Goal: Register for event/course

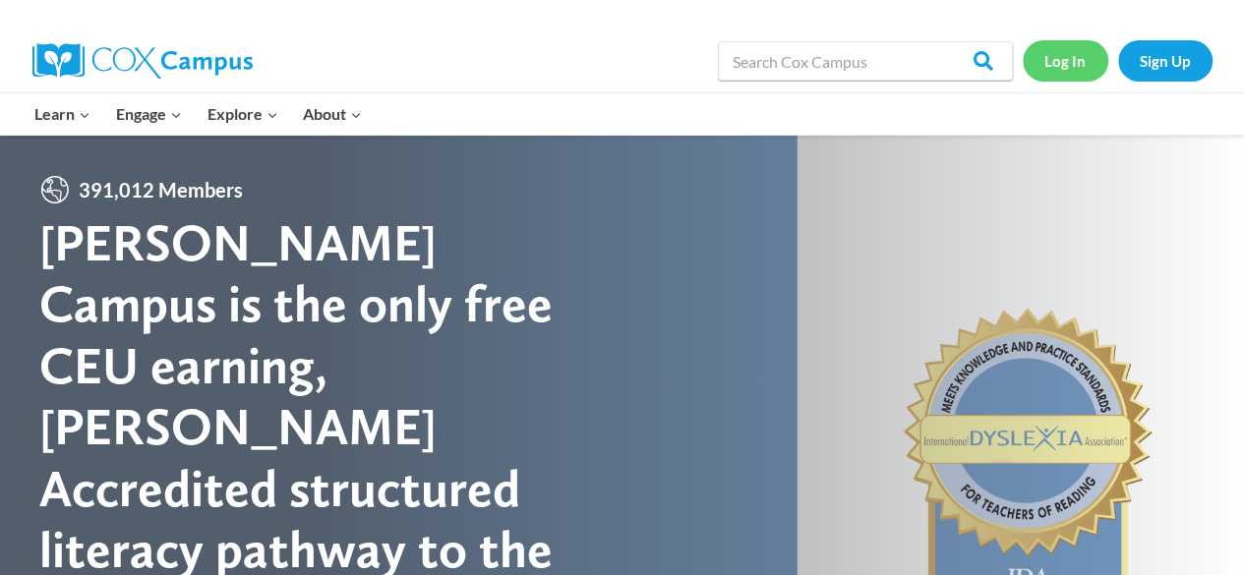
click at [1044, 75] on link "Log In" at bounding box center [1065, 60] width 86 height 40
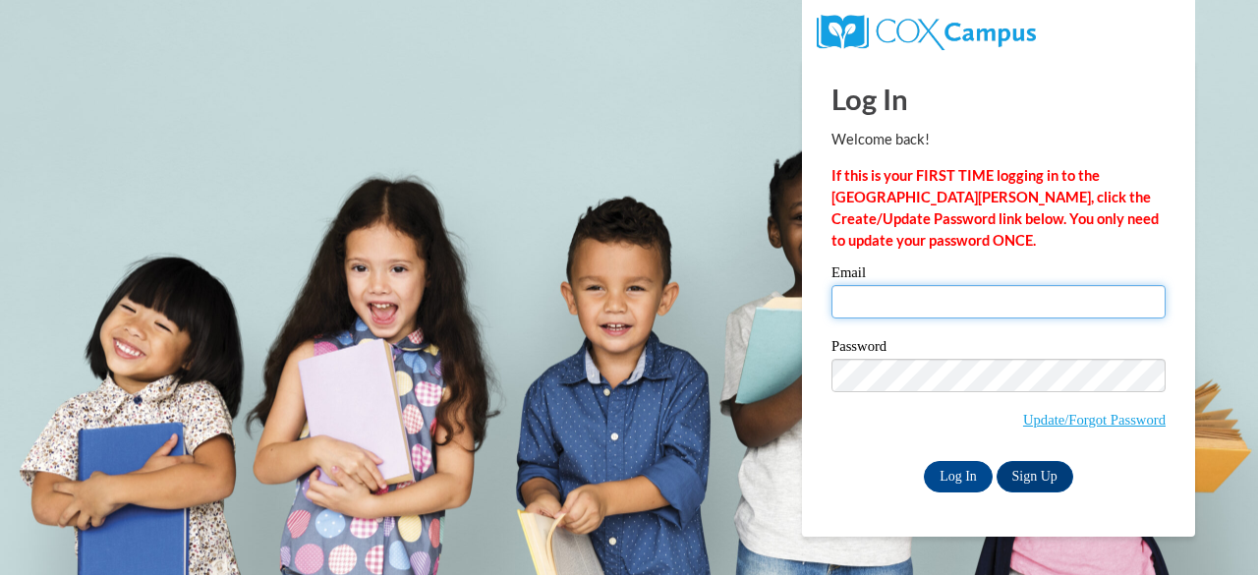
click at [896, 301] on input "Email" at bounding box center [999, 301] width 334 height 33
type input "libbie.pelishek@gmail.com"
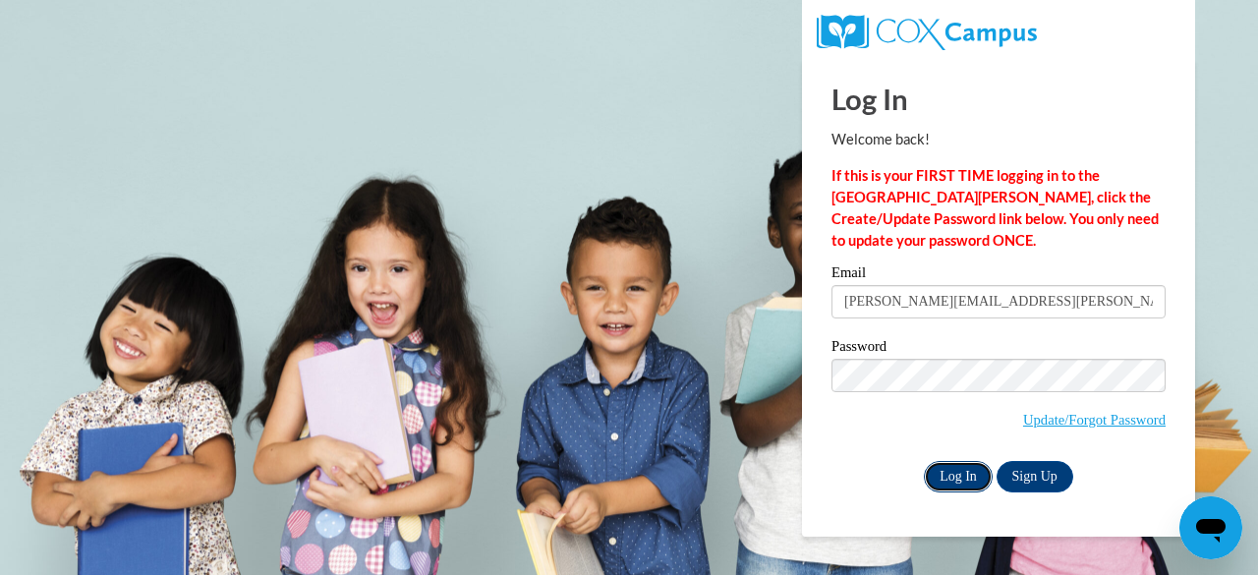
click at [959, 473] on input "Log In" at bounding box center [958, 476] width 69 height 31
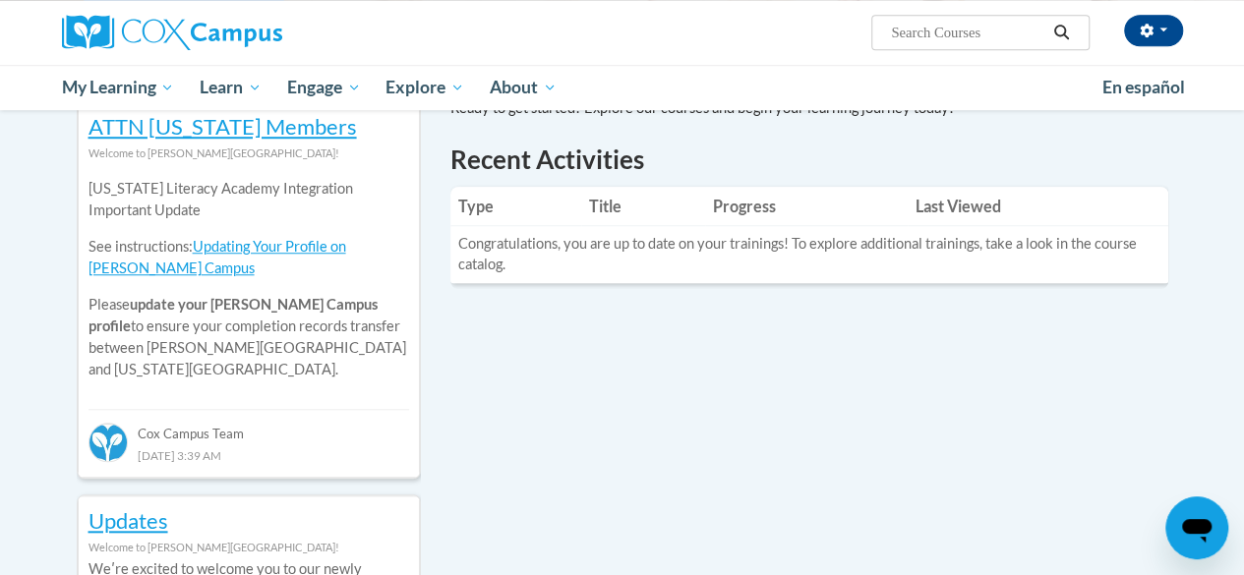
scroll to position [668, 0]
click at [683, 247] on td "Congratulations, you are up to date on your trainings! To explore additional tr…" at bounding box center [809, 253] width 718 height 57
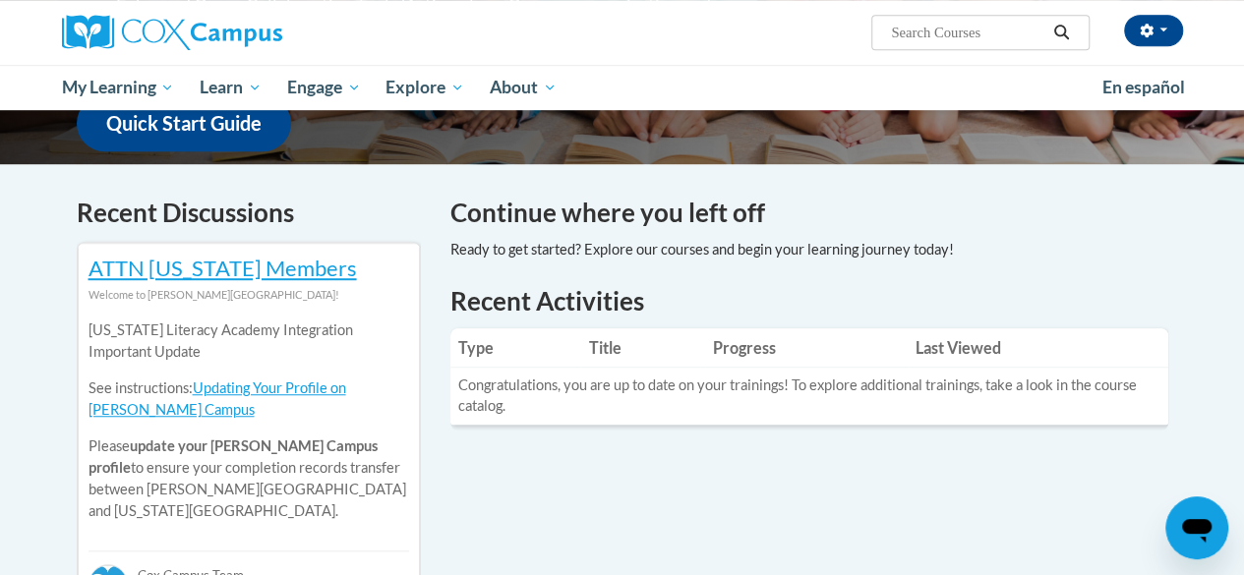
scroll to position [462, 0]
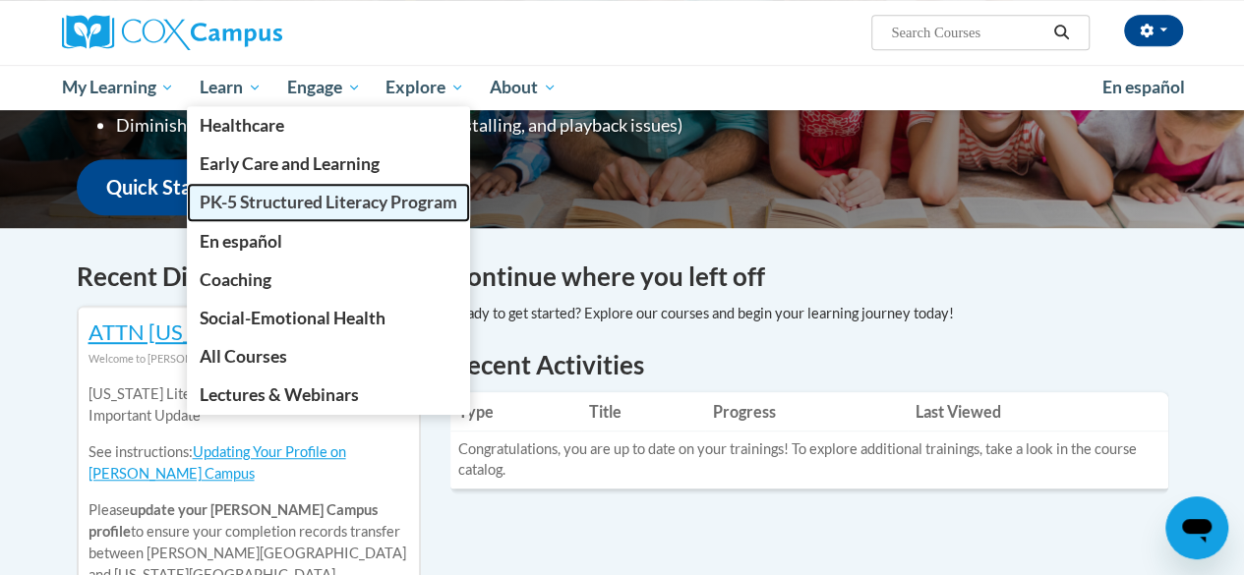
click at [281, 200] on span "PK-5 Structured Literacy Program" at bounding box center [329, 202] width 258 height 21
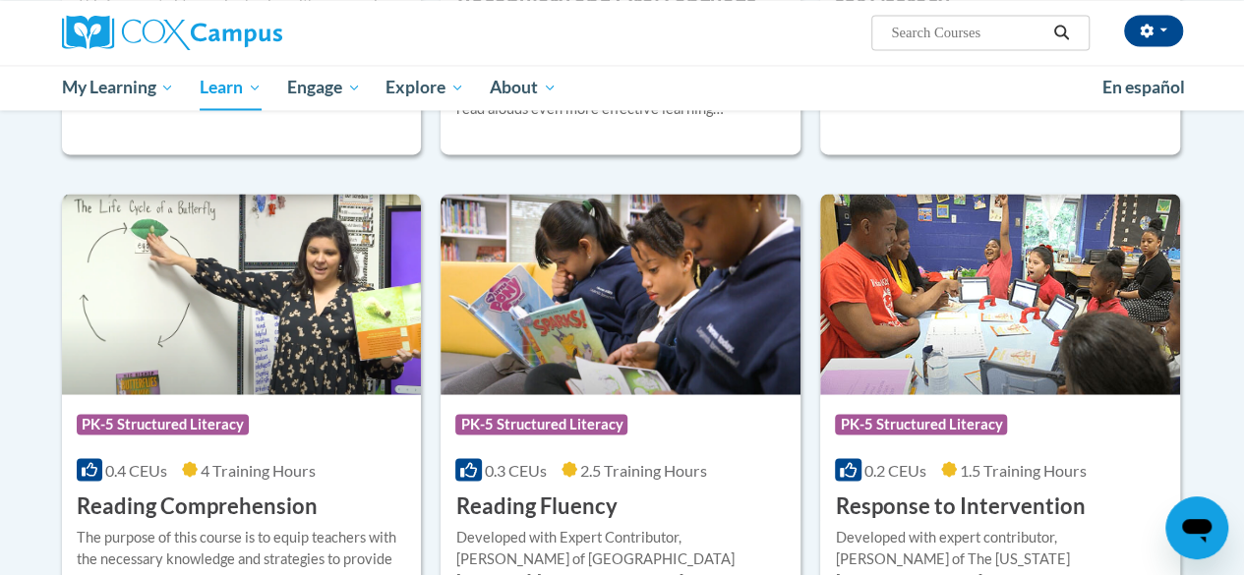
scroll to position [1664, 0]
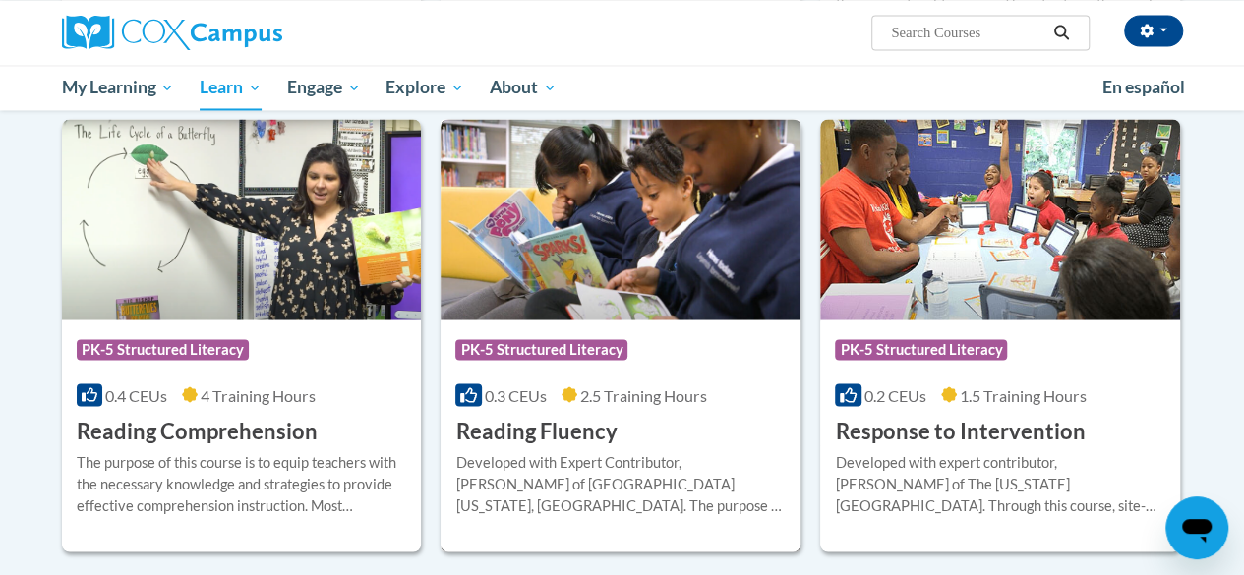
click at [584, 422] on h3 "Reading Fluency" at bounding box center [535, 431] width 161 height 30
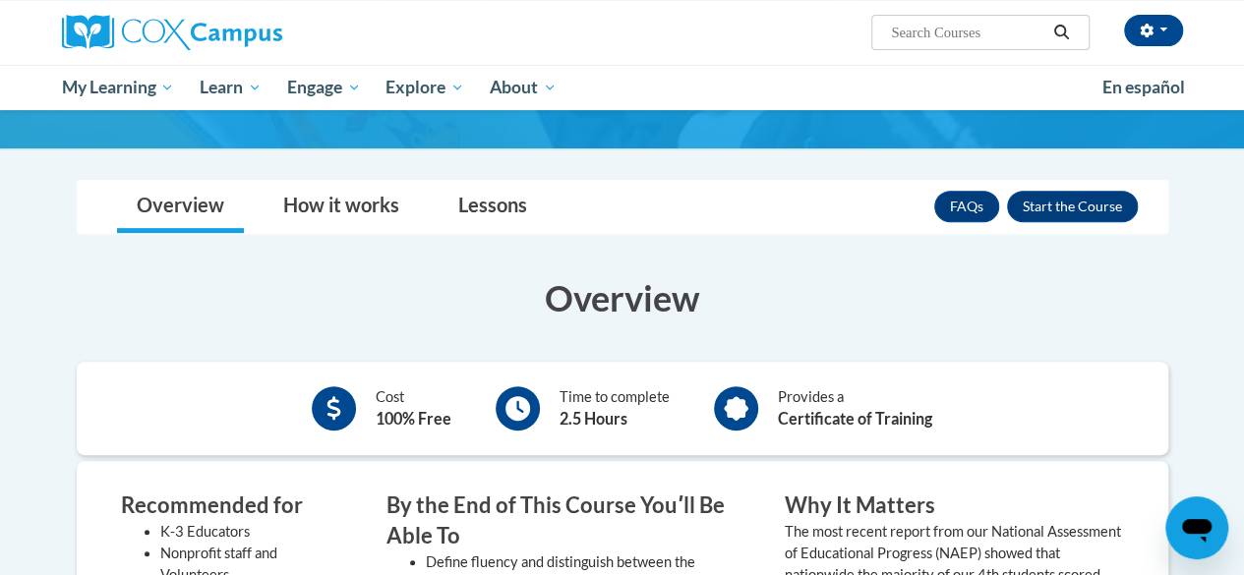
scroll to position [266, 0]
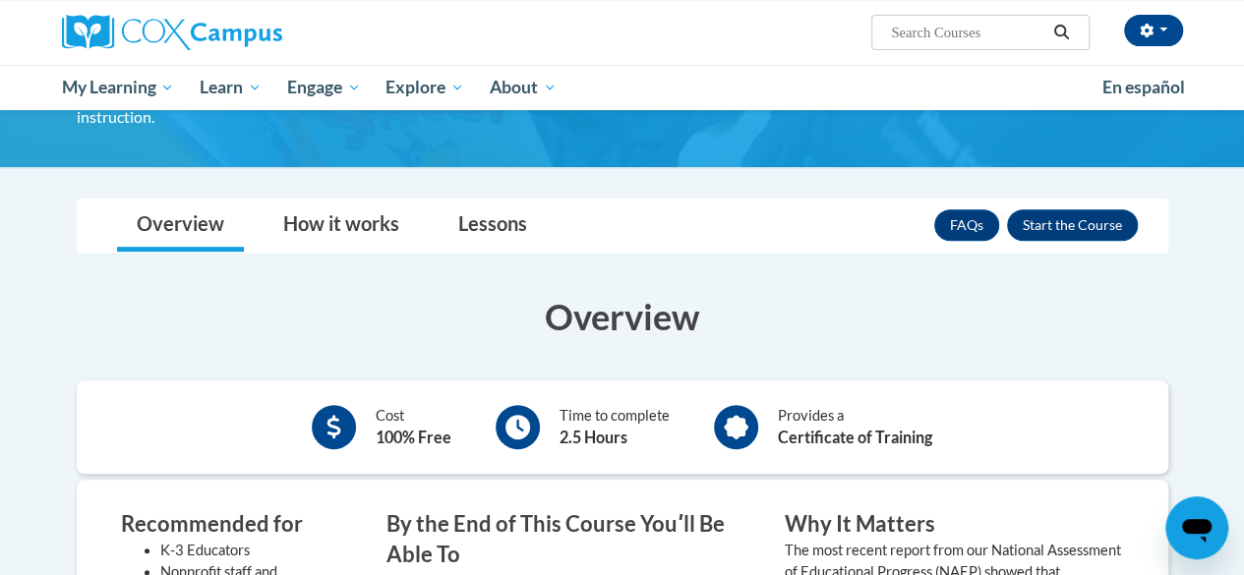
click at [1062, 220] on div "FAQs Enroll" at bounding box center [1035, 225] width 203 height 51
click at [1034, 209] on button "Enroll" at bounding box center [1072, 224] width 131 height 31
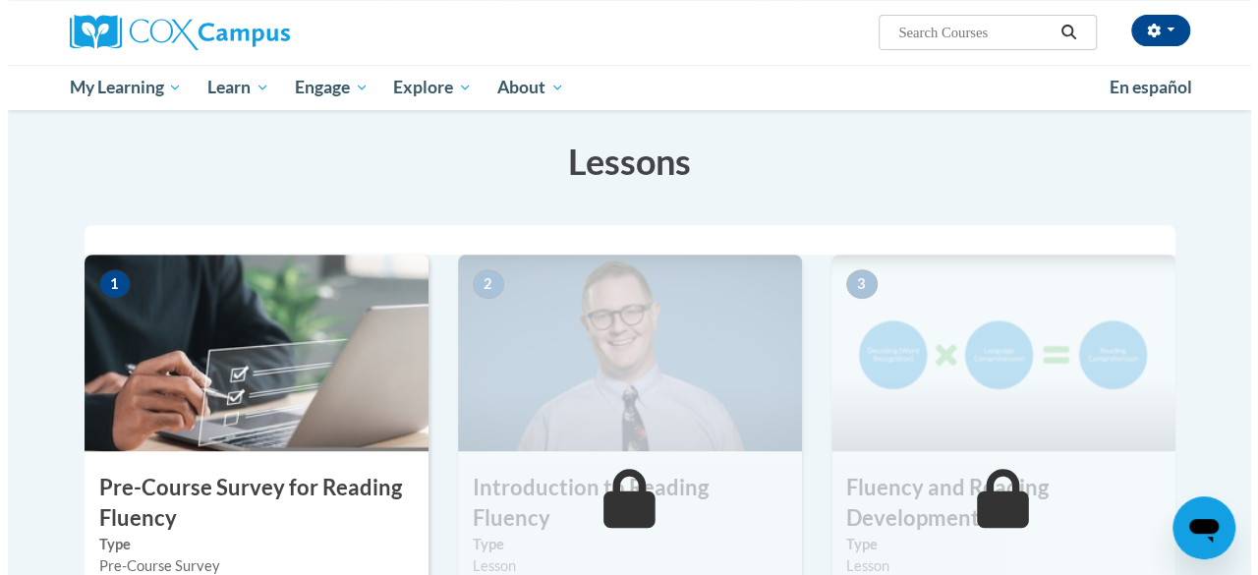
scroll to position [465, 0]
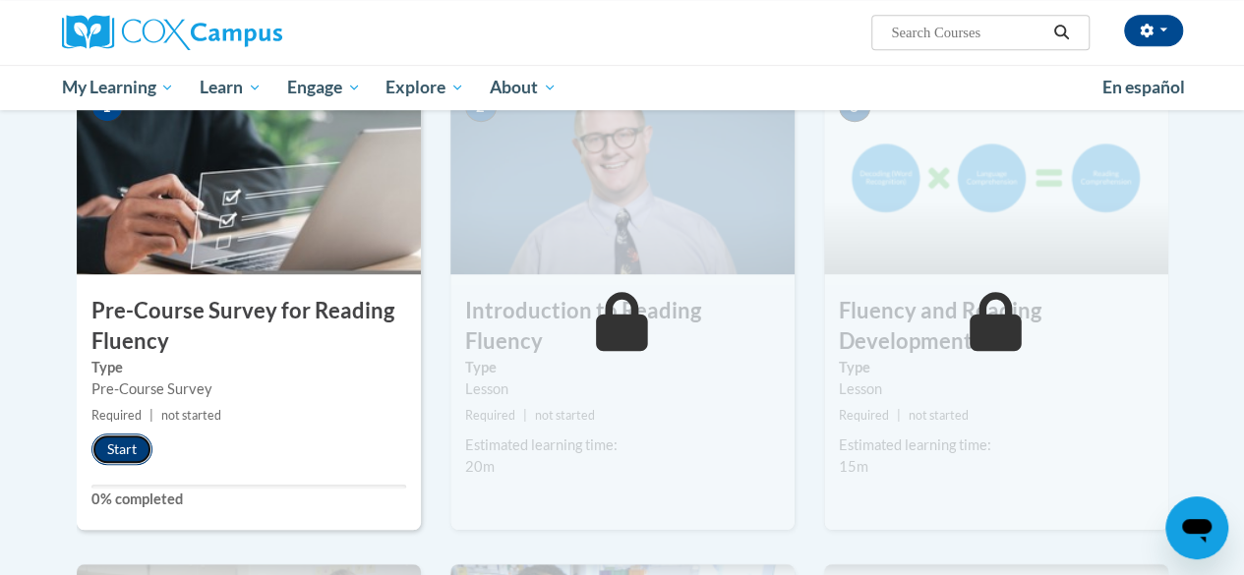
click at [136, 451] on button "Start" at bounding box center [121, 449] width 61 height 31
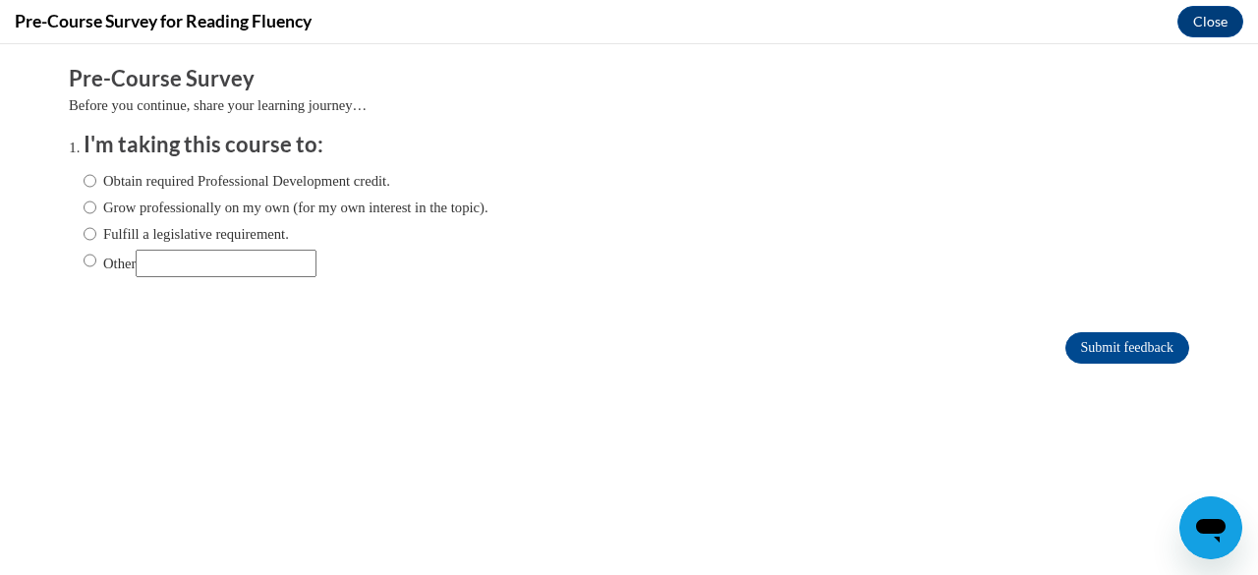
scroll to position [0, 0]
click at [279, 203] on label "Grow professionally on my own (for my own interest in the topic)." at bounding box center [286, 208] width 405 height 22
click at [96, 203] on input "Grow professionally on my own (for my own interest in the topic)." at bounding box center [90, 208] width 13 height 22
radio input "true"
click at [1083, 347] on input "Submit feedback" at bounding box center [1128, 347] width 124 height 31
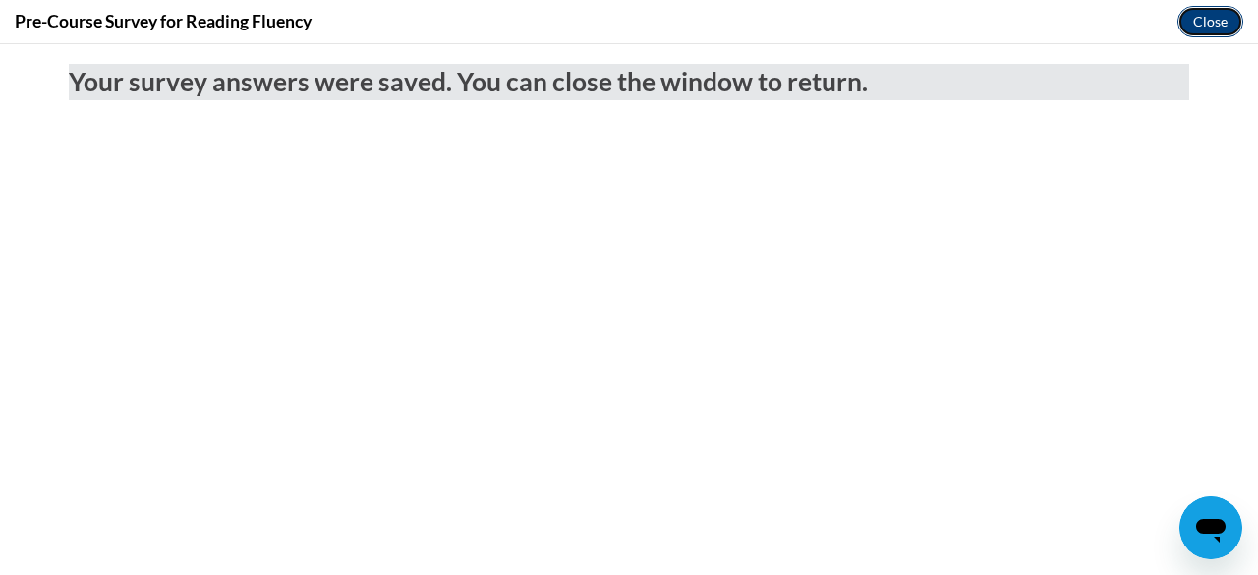
click at [1223, 30] on button "Close" at bounding box center [1211, 21] width 66 height 31
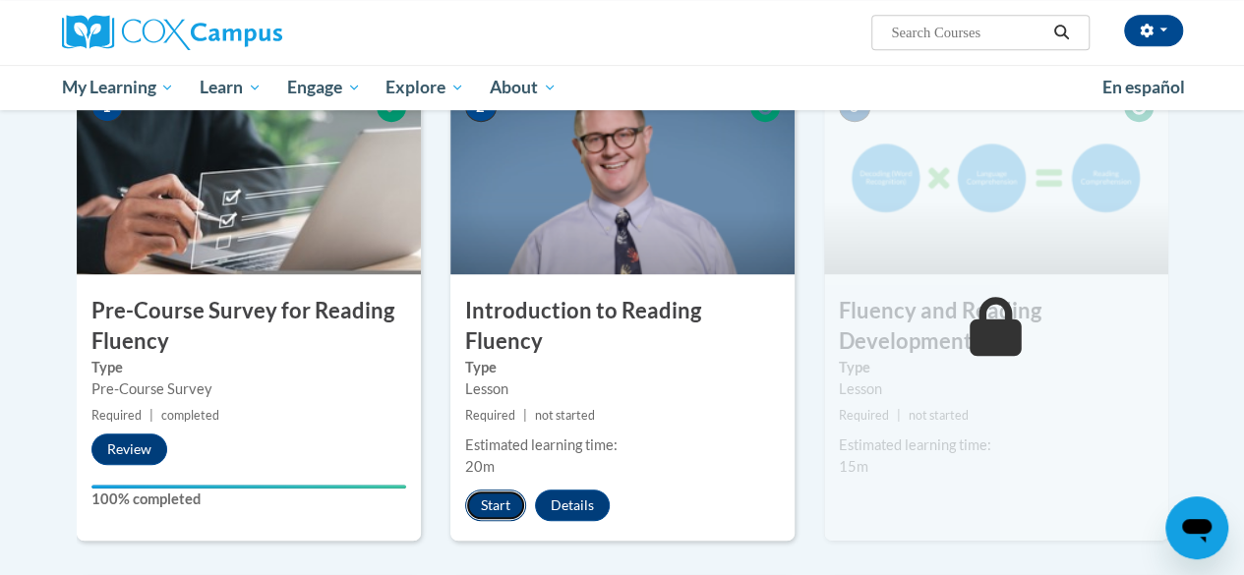
click at [478, 490] on button "Start" at bounding box center [495, 505] width 61 height 31
